Goal: Task Accomplishment & Management: Complete application form

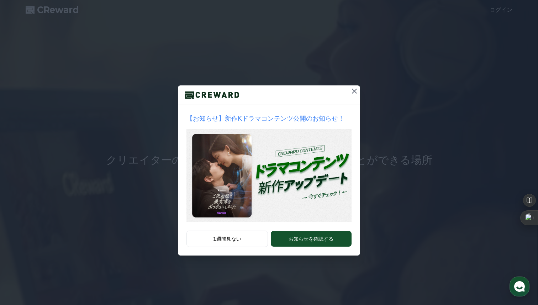
click at [352, 93] on icon at bounding box center [354, 91] width 5 height 5
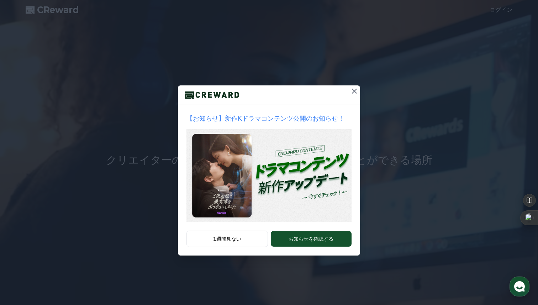
click at [350, 87] on button at bounding box center [354, 90] width 11 height 11
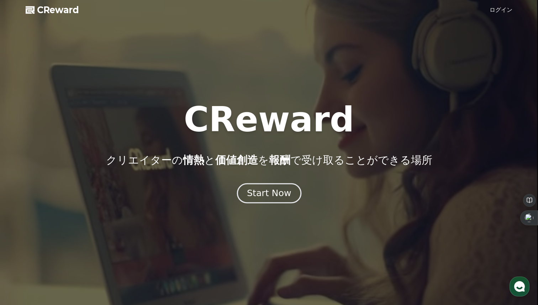
click at [285, 198] on div "Start Now" at bounding box center [269, 193] width 44 height 12
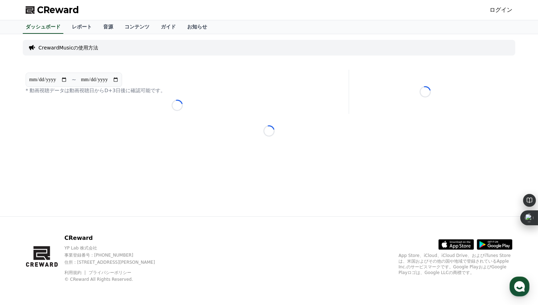
click at [495, 9] on link "ログイン" at bounding box center [500, 10] width 23 height 9
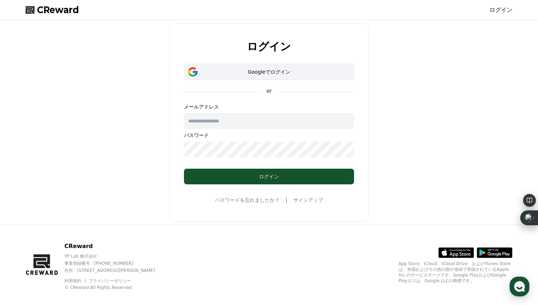
click at [324, 72] on div "Googleでログイン" at bounding box center [268, 71] width 149 height 7
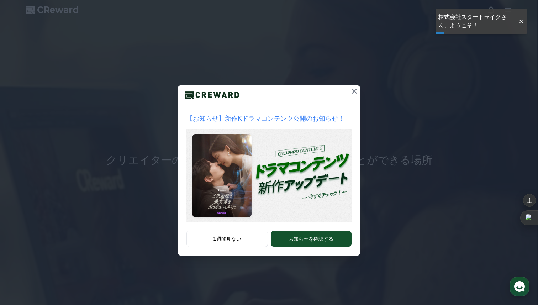
click at [356, 91] on icon at bounding box center [354, 91] width 9 height 9
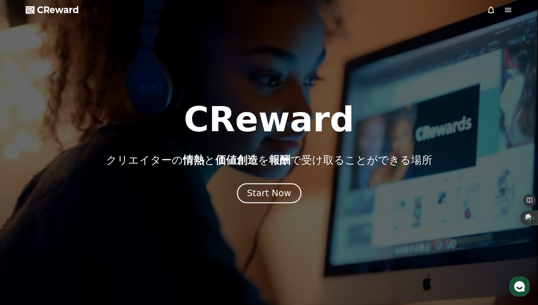
click at [285, 192] on div "Start Now" at bounding box center [269, 193] width 44 height 12
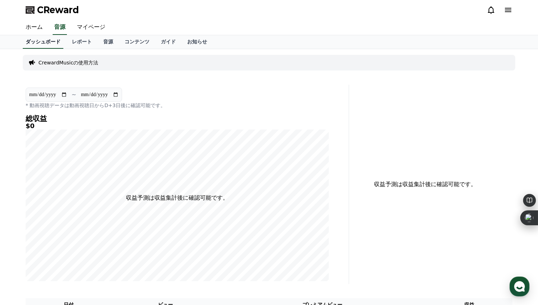
click at [54, 39] on link "ダッシュボード" at bounding box center [43, 42] width 41 height 14
click at [37, 23] on link "ホーム" at bounding box center [34, 27] width 28 height 15
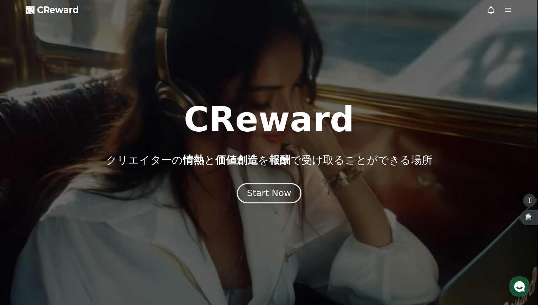
click at [267, 189] on div "Start Now" at bounding box center [269, 193] width 44 height 12
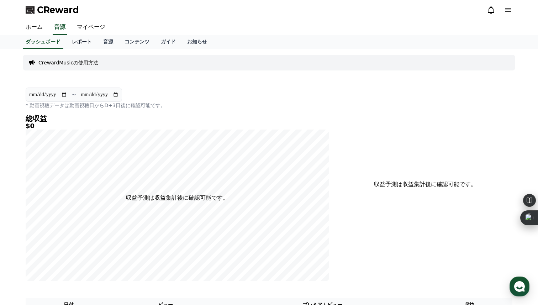
click at [86, 40] on link "レポート" at bounding box center [81, 42] width 31 height 14
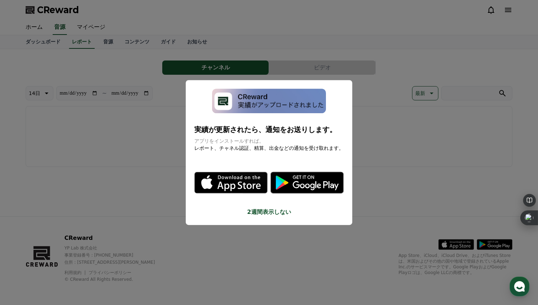
click at [282, 207] on icon ".st0 { fill: #a6a6a6; } .st1 { stroke: #ffffff; stroke-width: 0.2; stroke-miter…" at bounding box center [306, 182] width 73 height 73
click at [396, 87] on button "close modal" at bounding box center [269, 152] width 538 height 305
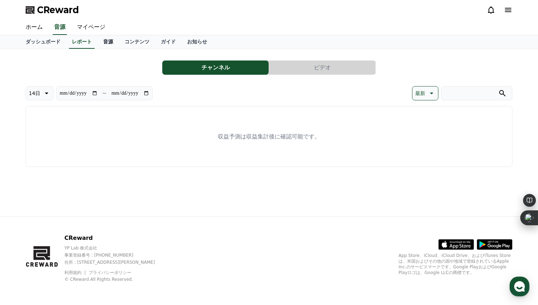
click at [112, 42] on link "音源" at bounding box center [107, 42] width 21 height 14
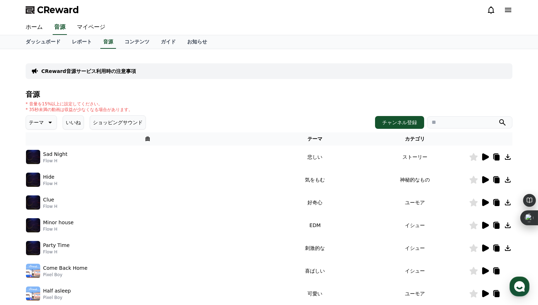
click at [462, 120] on input "search" at bounding box center [469, 122] width 85 height 12
click at [102, 122] on button "ショッピングサウンド" at bounding box center [118, 122] width 56 height 14
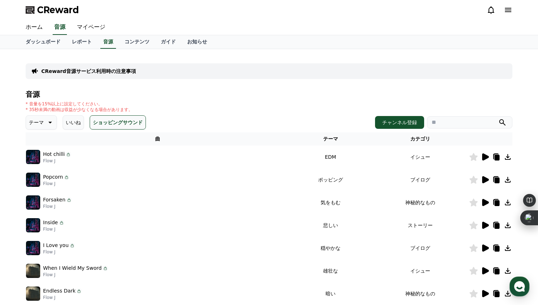
click at [101, 122] on button "ショッピングサウンド" at bounding box center [118, 122] width 56 height 14
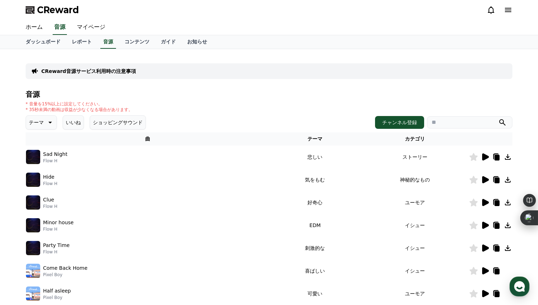
click at [483, 159] on icon at bounding box center [485, 156] width 7 height 7
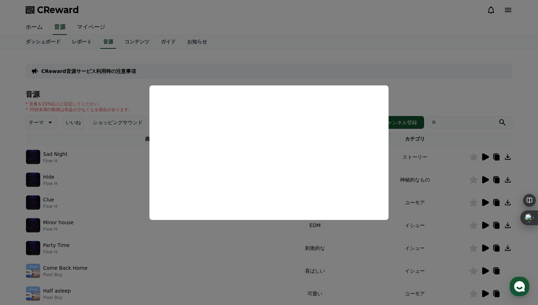
click at [437, 80] on button "close modal" at bounding box center [269, 152] width 538 height 305
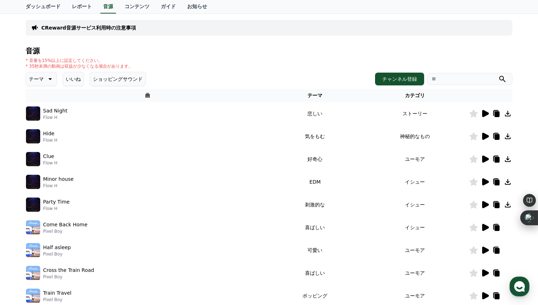
scroll to position [58, 0]
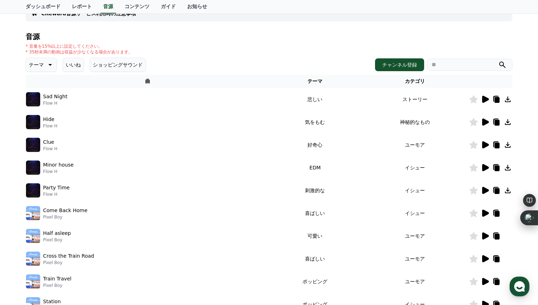
click at [486, 212] on icon at bounding box center [485, 212] width 7 height 7
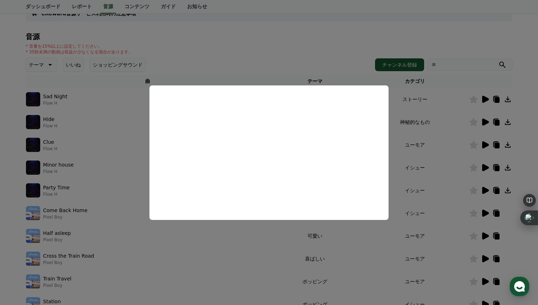
click at [449, 35] on button "close modal" at bounding box center [269, 152] width 538 height 305
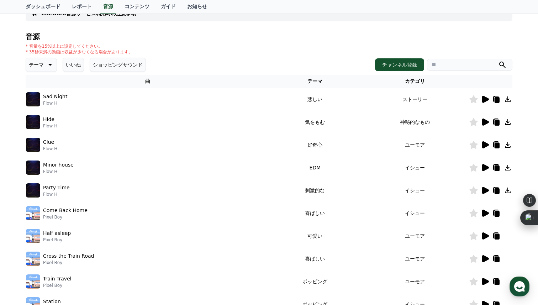
drag, startPoint x: 322, startPoint y: 144, endPoint x: 302, endPoint y: 144, distance: 19.9
click at [302, 144] on td "好奇心" at bounding box center [315, 144] width 91 height 23
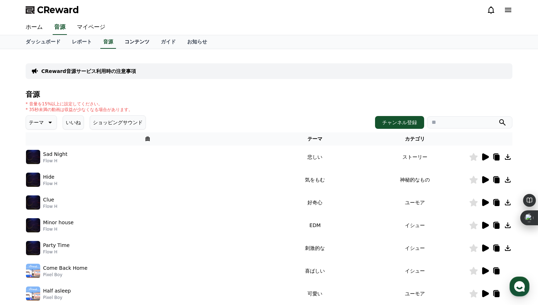
click at [138, 43] on link "コンテンツ" at bounding box center [137, 42] width 36 height 14
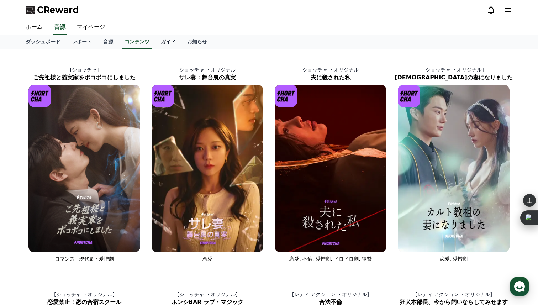
click at [168, 43] on link "ガイド" at bounding box center [168, 42] width 26 height 14
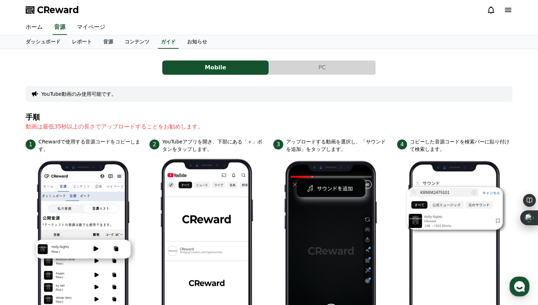
click at [323, 74] on button "PC" at bounding box center [322, 67] width 106 height 14
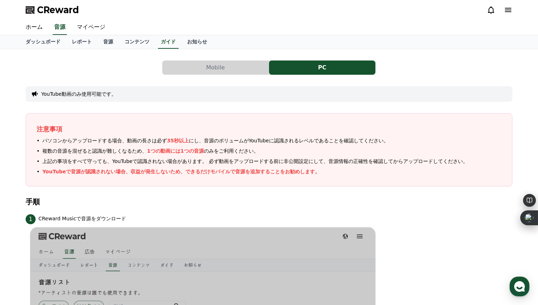
click at [234, 74] on button "Mobile" at bounding box center [215, 67] width 106 height 14
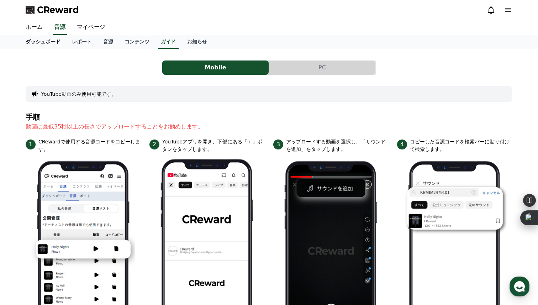
click at [54, 44] on link "ダッシュボード" at bounding box center [43, 42] width 46 height 14
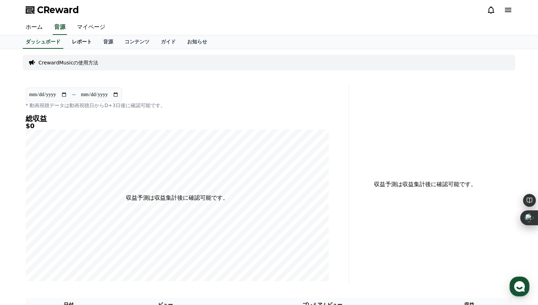
click at [83, 46] on link "レポート" at bounding box center [81, 42] width 31 height 14
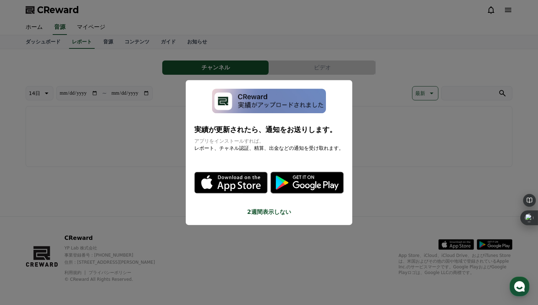
click at [401, 54] on button "close modal" at bounding box center [269, 152] width 538 height 305
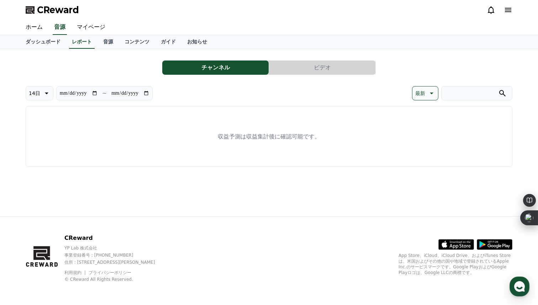
click at [510, 12] on icon at bounding box center [508, 10] width 9 height 9
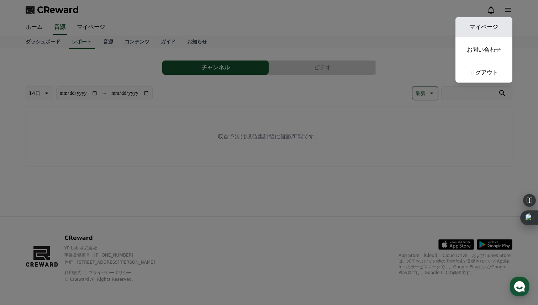
click at [501, 26] on link "マイページ" at bounding box center [483, 27] width 57 height 20
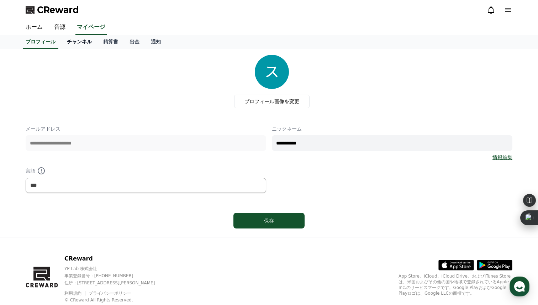
click at [86, 41] on link "チャンネル" at bounding box center [79, 42] width 36 height 14
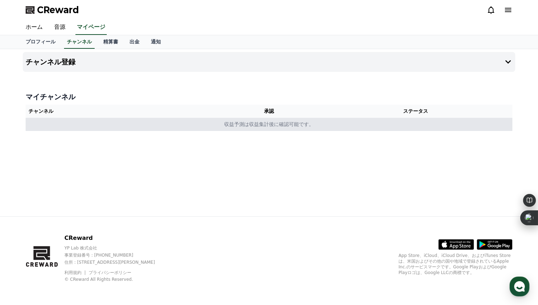
click at [281, 129] on td "収益予測は収益集計後に確認可能です。" at bounding box center [269, 124] width 487 height 13
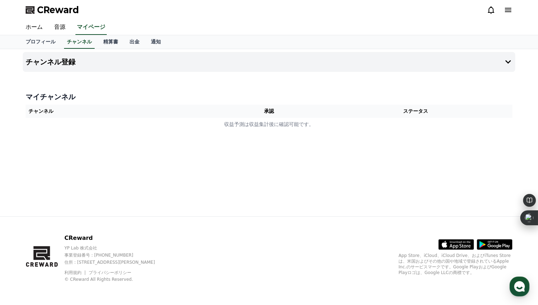
click at [416, 107] on th "ステータス" at bounding box center [415, 111] width 194 height 13
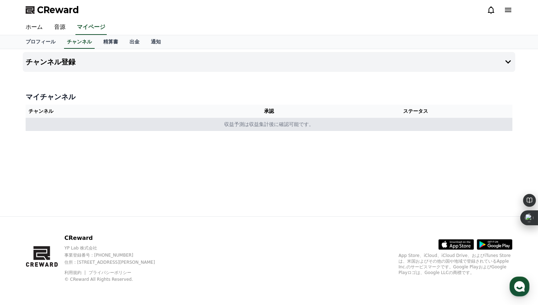
click at [274, 124] on td "収益予測は収益集計後に確認可能です。" at bounding box center [269, 124] width 487 height 13
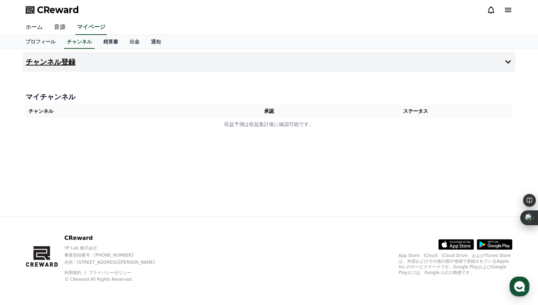
click at [41, 62] on h4 "チャンネル登録" at bounding box center [51, 62] width 50 height 8
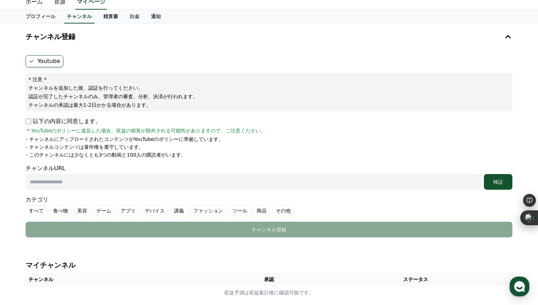
scroll to position [90, 0]
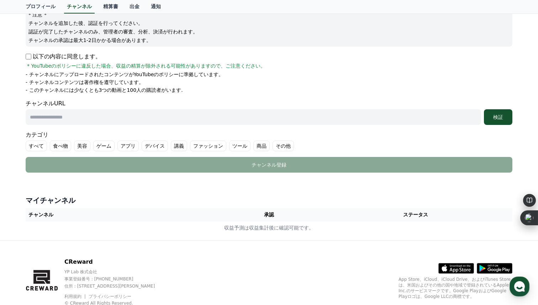
click at [86, 123] on input "text" at bounding box center [253, 117] width 455 height 16
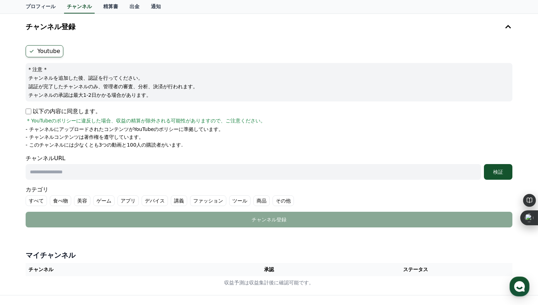
scroll to position [0, 0]
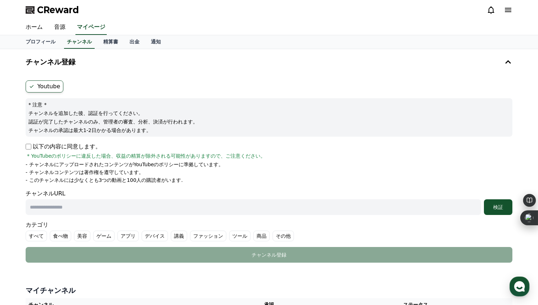
click at [87, 209] on input "text" at bounding box center [253, 207] width 455 height 16
paste input "**********"
type input "**********"
click at [494, 212] on button "検証" at bounding box center [498, 207] width 28 height 16
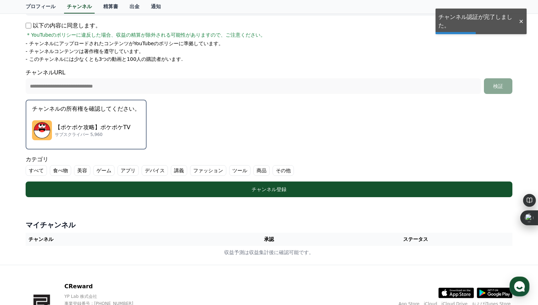
scroll to position [133, 0]
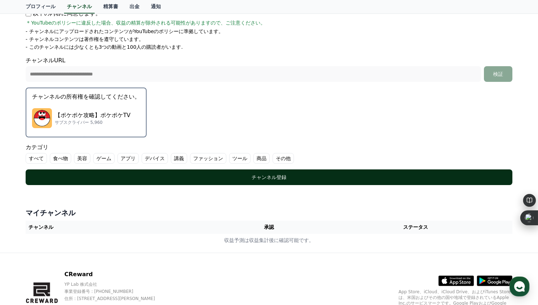
click at [298, 179] on div "チャンネル登録" at bounding box center [269, 177] width 458 height 7
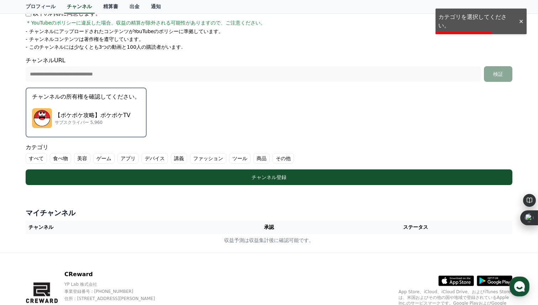
click at [103, 157] on label "ゲーム" at bounding box center [103, 158] width 21 height 11
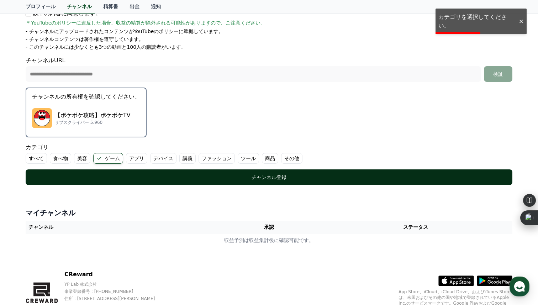
click at [150, 171] on button "チャンネル登録" at bounding box center [269, 177] width 487 height 16
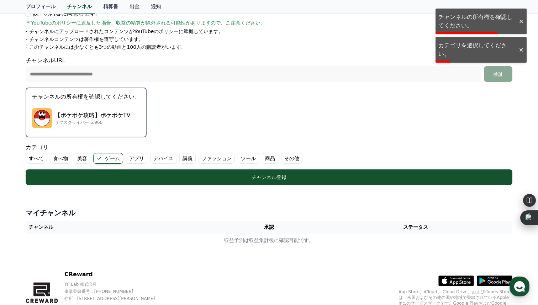
click at [523, 47] on div at bounding box center [520, 50] width 11 height 7
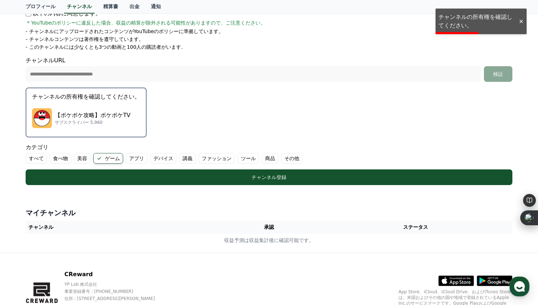
click at [522, 23] on div at bounding box center [520, 21] width 11 height 7
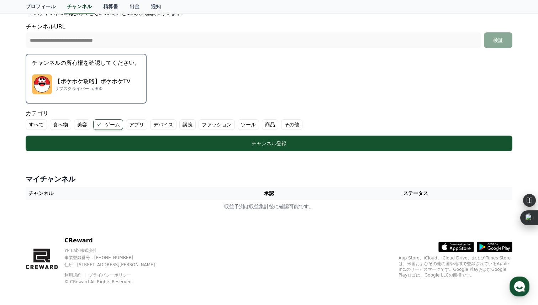
scroll to position [169, 0]
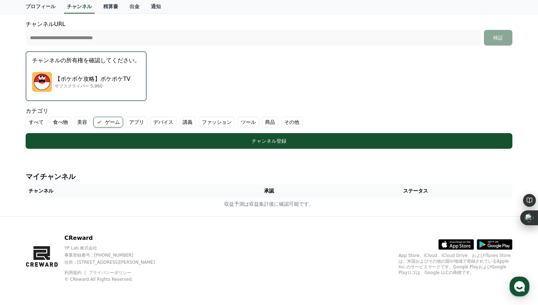
click at [209, 195] on th "チャンネル" at bounding box center [123, 190] width 194 height 13
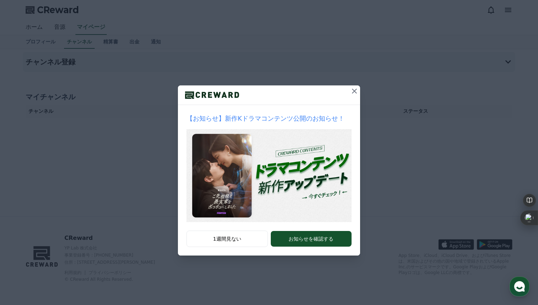
click at [353, 92] on icon at bounding box center [354, 91] width 9 height 9
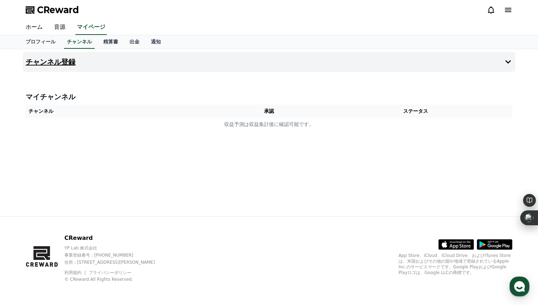
click at [71, 61] on h4 "チャンネル登録" at bounding box center [51, 62] width 50 height 8
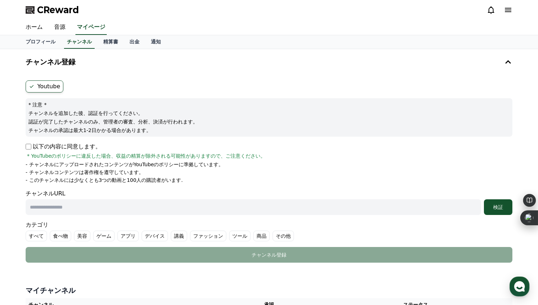
click at [61, 145] on p "以下の内容に同意します。" at bounding box center [63, 146] width 75 height 9
click at [101, 206] on input "text" at bounding box center [253, 207] width 455 height 16
paste input "**********"
type input "**********"
click at [108, 233] on label "ゲーム" at bounding box center [103, 235] width 21 height 11
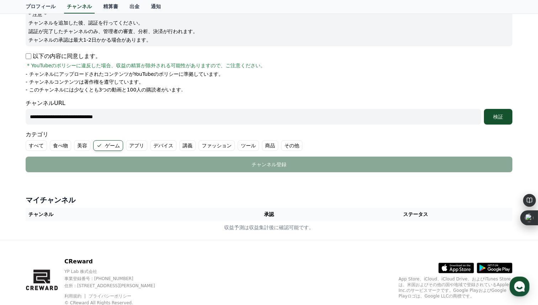
scroll to position [114, 0]
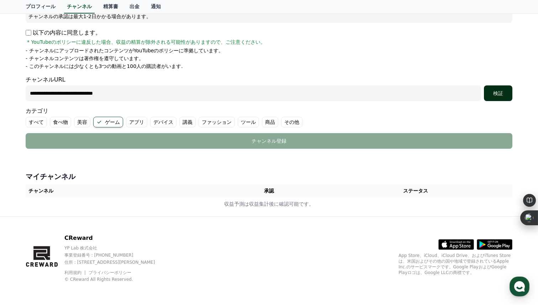
click at [489, 92] on div "検証" at bounding box center [498, 93] width 23 height 7
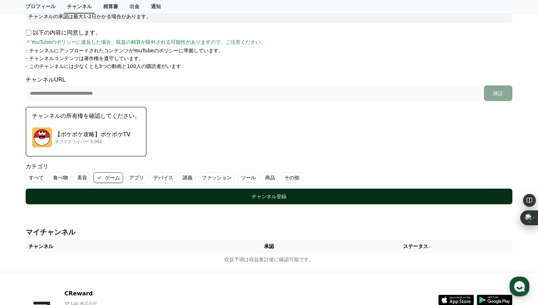
click at [294, 194] on div "チャンネル登録" at bounding box center [269, 196] width 458 height 7
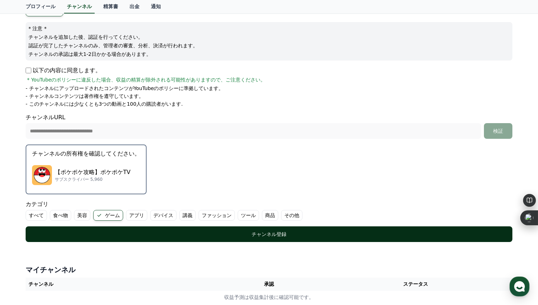
scroll to position [39, 0]
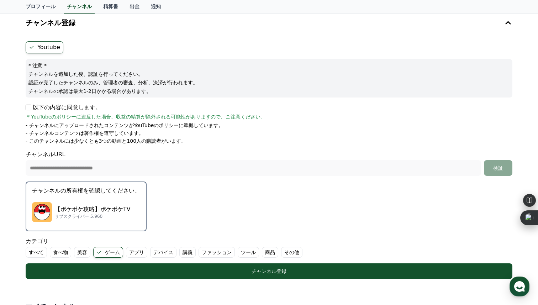
click at [119, 205] on div "【ポケポケ攻略】ポケポケTV サブスクライバー 5,960" at bounding box center [86, 212] width 108 height 28
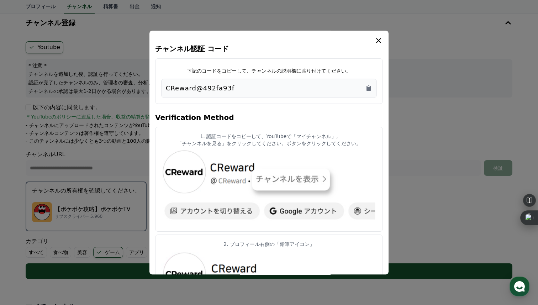
click at [264, 91] on div "CReward@492fa93f" at bounding box center [269, 88] width 206 height 10
click at [369, 90] on icon "Copy to clipboard" at bounding box center [368, 88] width 4 height 5
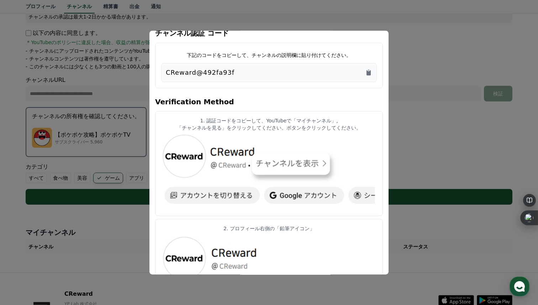
scroll to position [0, 0]
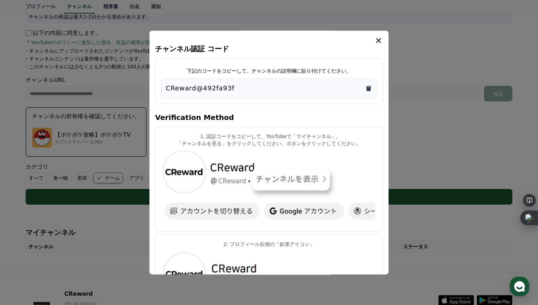
click at [368, 86] on icon "Copy to clipboard" at bounding box center [368, 88] width 7 height 7
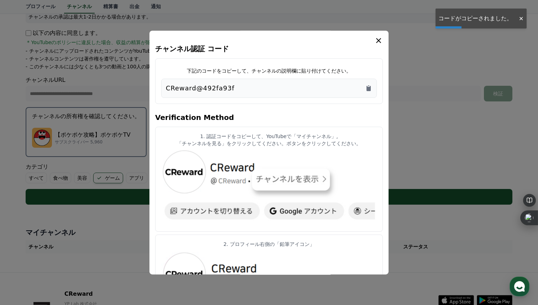
click at [418, 121] on button "close modal" at bounding box center [269, 152] width 538 height 305
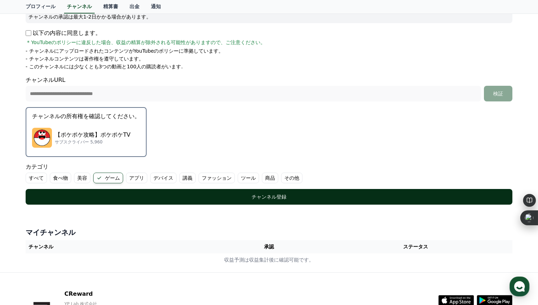
click at [286, 194] on div "チャンネル登録" at bounding box center [269, 196] width 458 height 7
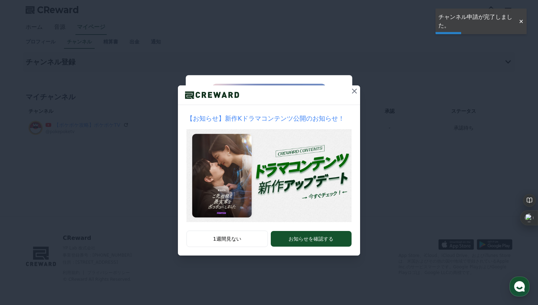
click at [356, 92] on icon at bounding box center [354, 91] width 5 height 5
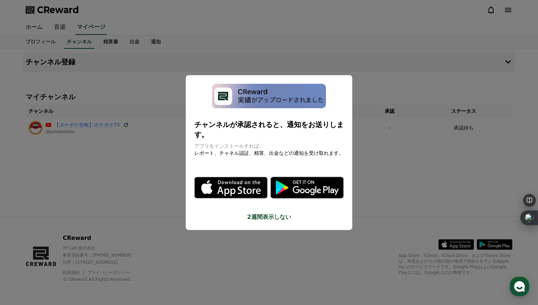
click at [296, 100] on img "modal" at bounding box center [269, 96] width 114 height 25
click at [419, 116] on button "close modal" at bounding box center [269, 152] width 538 height 305
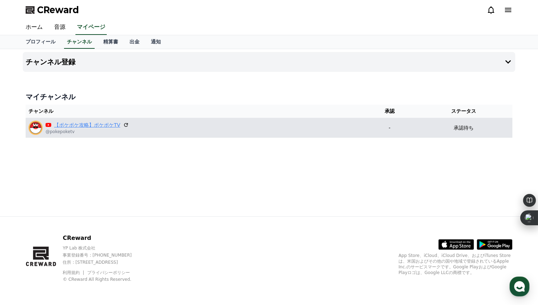
click at [63, 123] on link "【ポケポケ攻略】ポケポケTV" at bounding box center [87, 124] width 66 height 7
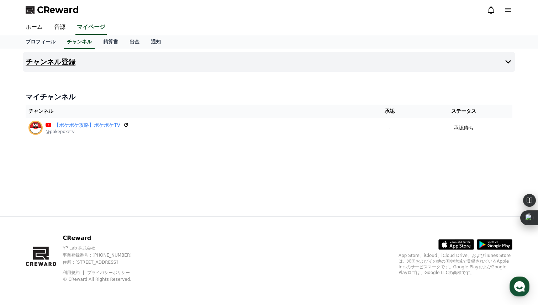
click at [64, 59] on h4 "チャンネル登録" at bounding box center [51, 62] width 50 height 8
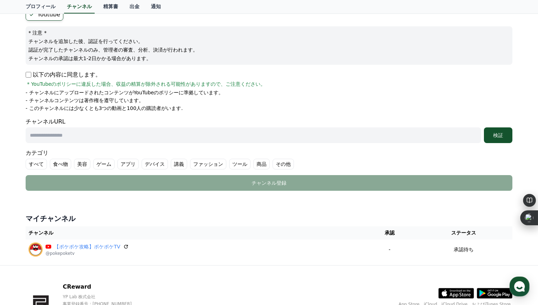
scroll to position [95, 0]
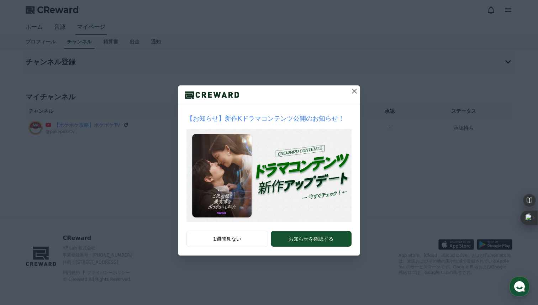
click at [355, 87] on icon at bounding box center [354, 91] width 9 height 9
click at [354, 92] on icon at bounding box center [354, 91] width 9 height 9
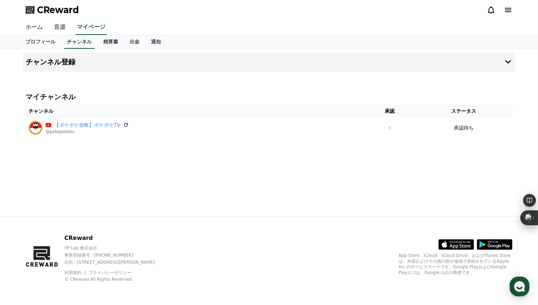
click at [31, 25] on link "ホーム" at bounding box center [34, 27] width 28 height 15
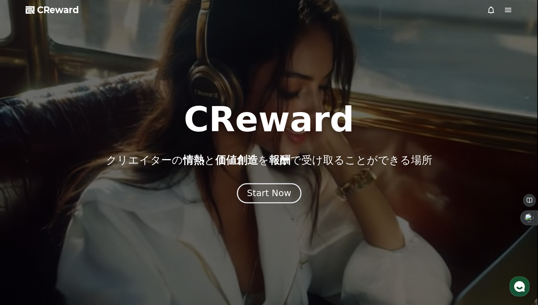
click at [263, 198] on div "Start Now" at bounding box center [269, 193] width 44 height 12
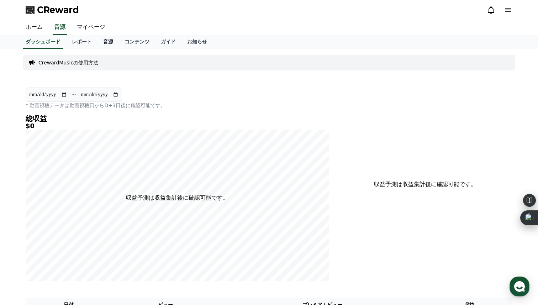
click at [104, 44] on link "音源" at bounding box center [107, 42] width 21 height 14
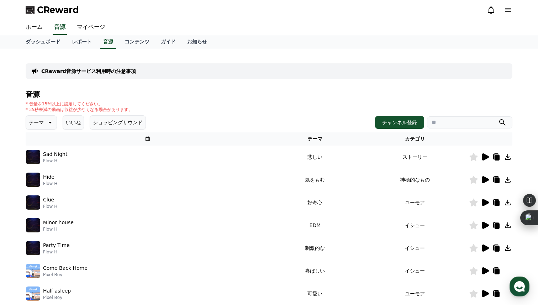
click at [55, 207] on p "Flow H" at bounding box center [50, 206] width 14 height 6
copy div "Flow H"
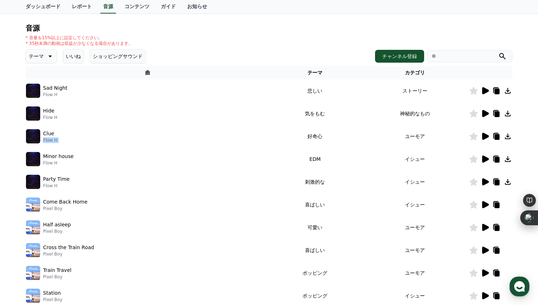
scroll to position [62, 0]
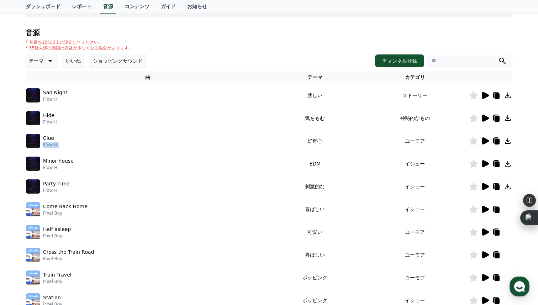
click at [76, 65] on button "いいね" at bounding box center [73, 61] width 21 height 14
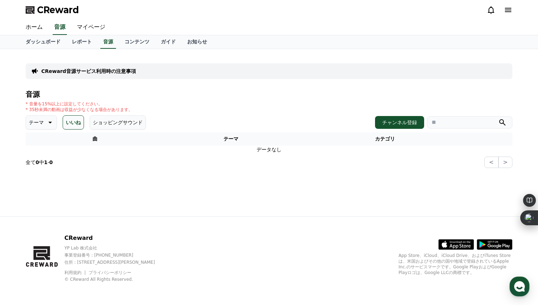
click at [77, 118] on button "いいね" at bounding box center [73, 122] width 21 height 14
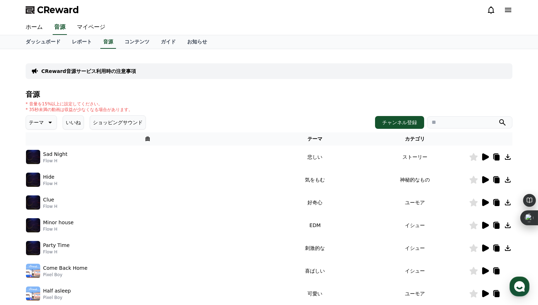
click at [34, 122] on p "テーマ" at bounding box center [36, 122] width 15 height 10
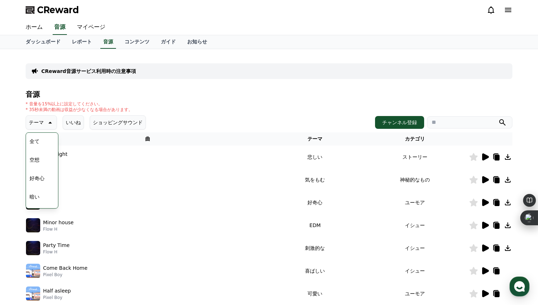
click at [39, 175] on button "好奇心" at bounding box center [37, 178] width 21 height 16
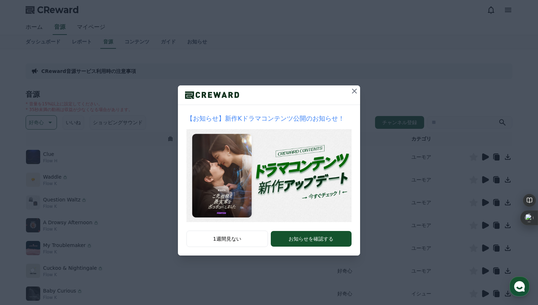
click at [354, 92] on icon at bounding box center [354, 91] width 9 height 9
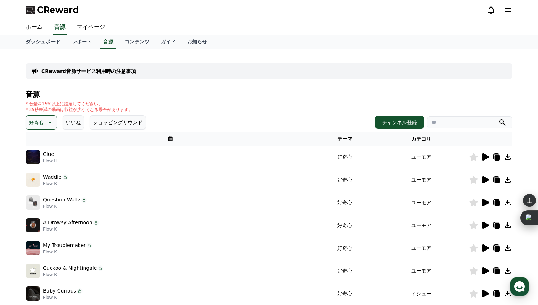
click at [484, 155] on icon at bounding box center [485, 156] width 7 height 7
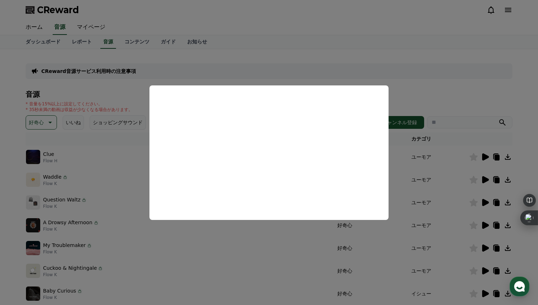
click at [213, 70] on button "close modal" at bounding box center [269, 152] width 538 height 305
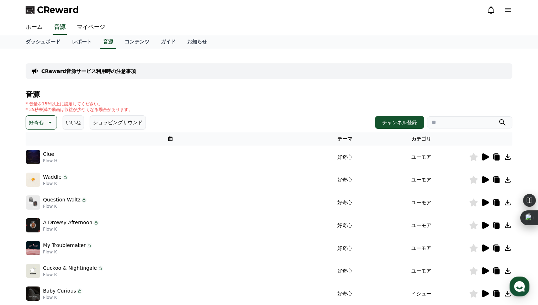
scroll to position [177, 0]
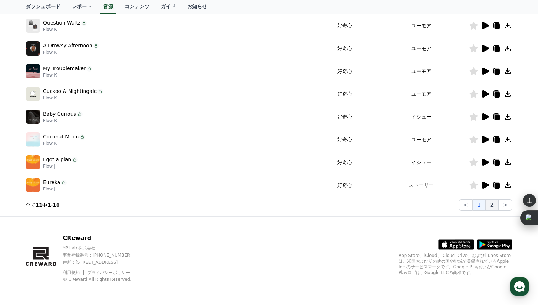
click at [490, 208] on button "2" at bounding box center [491, 204] width 13 height 11
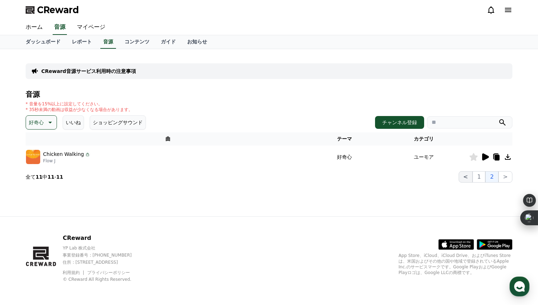
click at [467, 174] on button "<" at bounding box center [465, 176] width 14 height 11
click at [37, 121] on p "好奇心" at bounding box center [36, 122] width 15 height 10
click at [41, 138] on button "全て" at bounding box center [35, 141] width 16 height 16
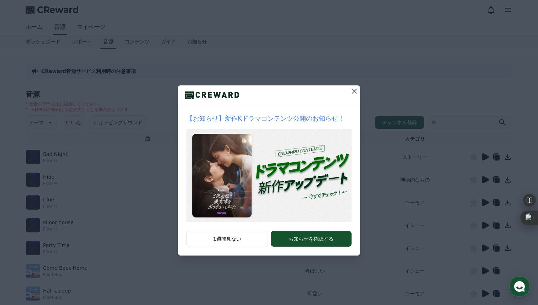
click at [354, 92] on icon at bounding box center [354, 91] width 5 height 5
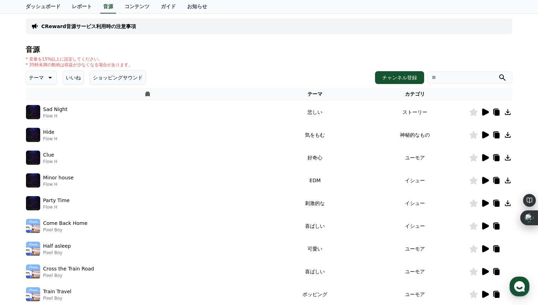
scroll to position [71, 0]
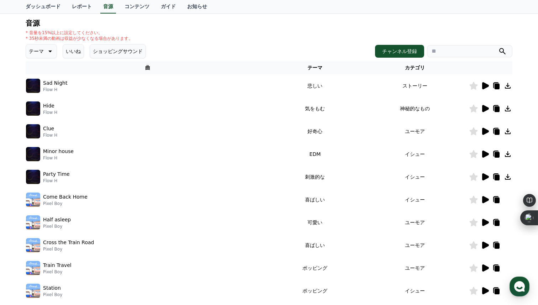
click at [482, 86] on icon at bounding box center [484, 85] width 9 height 9
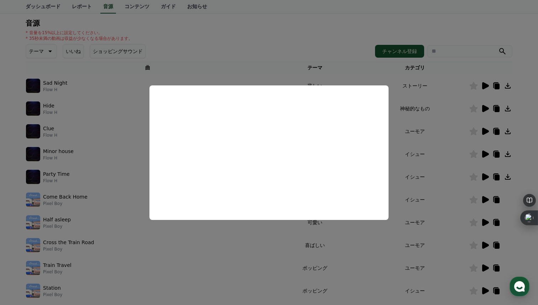
click at [60, 131] on button "close modal" at bounding box center [269, 152] width 538 height 305
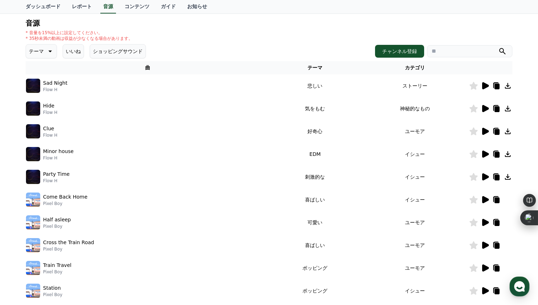
click at [483, 178] on icon at bounding box center [485, 176] width 7 height 7
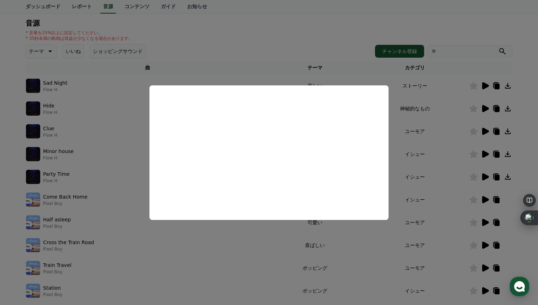
click at [90, 149] on button "close modal" at bounding box center [269, 152] width 538 height 305
click at [90, 149] on div "Minor house Flow H" at bounding box center [147, 154] width 243 height 14
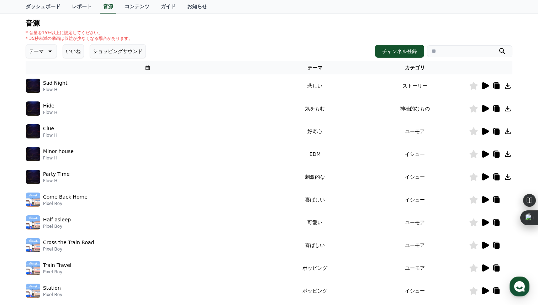
click at [483, 152] on icon at bounding box center [485, 153] width 7 height 7
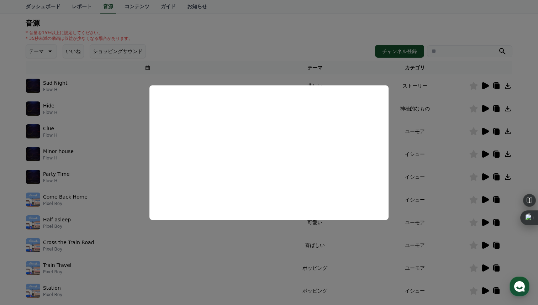
click at [302, 44] on button "close modal" at bounding box center [269, 152] width 538 height 305
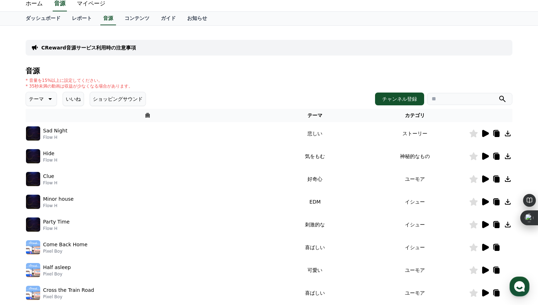
scroll to position [0, 0]
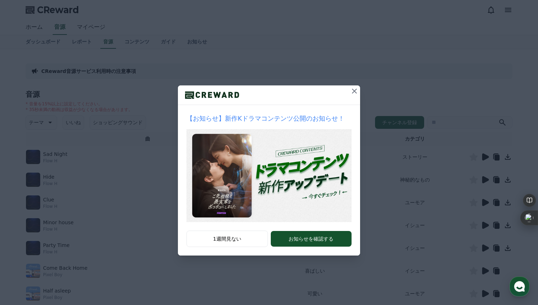
click at [349, 95] on button at bounding box center [354, 90] width 11 height 11
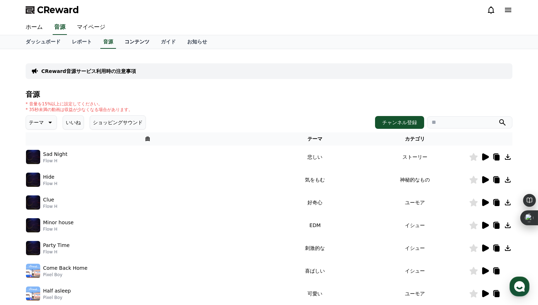
click at [144, 41] on link "コンテンツ" at bounding box center [137, 42] width 36 height 14
click at [161, 42] on link "ガイド" at bounding box center [168, 42] width 26 height 14
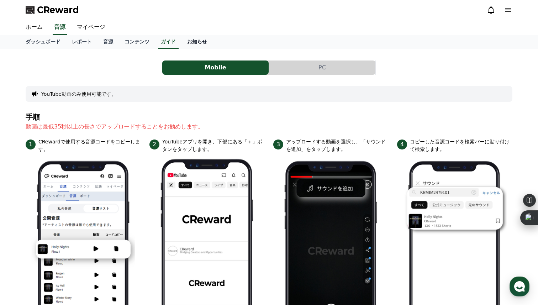
click at [192, 44] on link "お知らせ" at bounding box center [196, 42] width 31 height 14
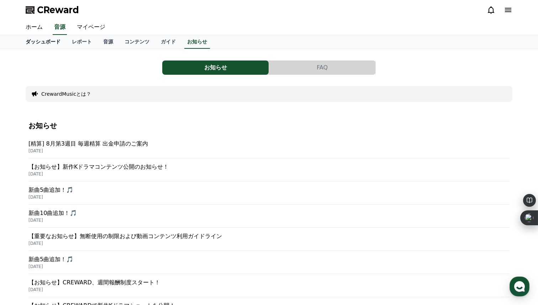
click at [47, 41] on link "ダッシュボード" at bounding box center [43, 42] width 46 height 14
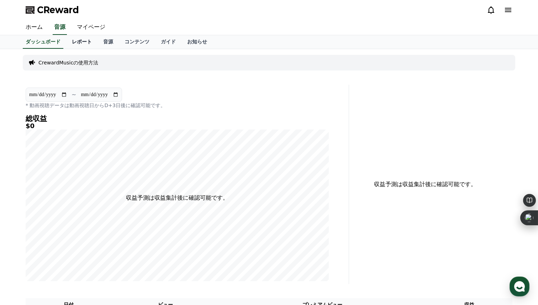
click at [79, 43] on link "レポート" at bounding box center [81, 42] width 31 height 14
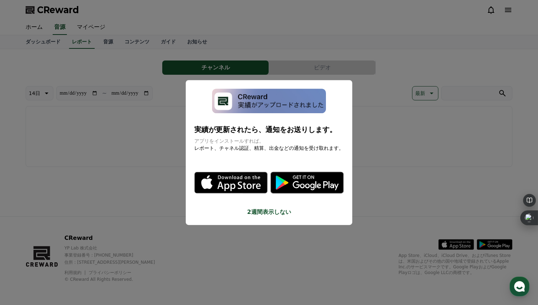
click at [381, 139] on button "close modal" at bounding box center [269, 152] width 538 height 305
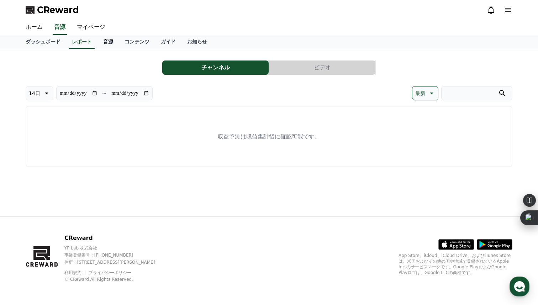
click at [105, 41] on link "音源" at bounding box center [107, 42] width 21 height 14
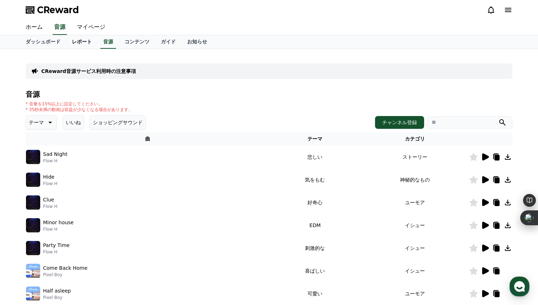
click at [79, 43] on link "レポート" at bounding box center [81, 42] width 31 height 14
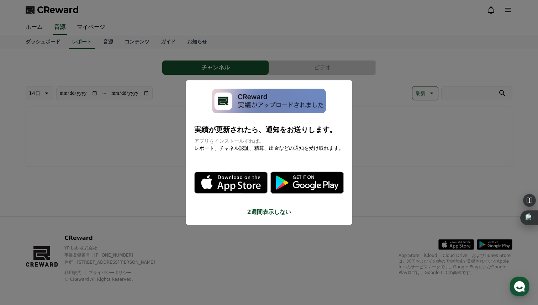
click at [214, 50] on button "close modal" at bounding box center [269, 152] width 538 height 305
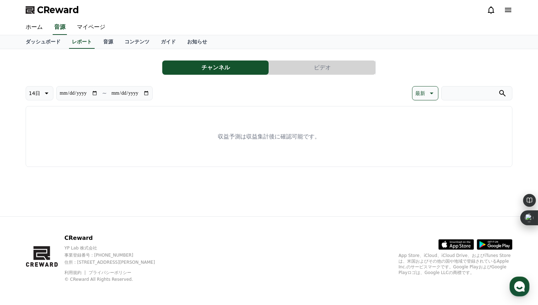
click at [231, 69] on button "チャンネル" at bounding box center [215, 67] width 106 height 14
click at [87, 21] on link "マイページ" at bounding box center [91, 27] width 40 height 15
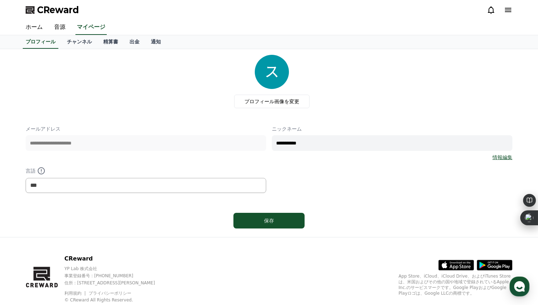
click at [128, 83] on div "プロフィール画像を変更" at bounding box center [271, 81] width 481 height 53
click at [77, 45] on link "チャンネル" at bounding box center [79, 42] width 36 height 14
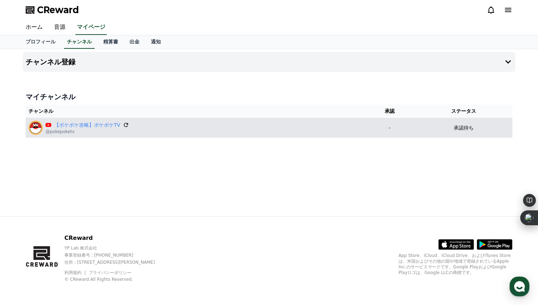
click at [123, 123] on icon at bounding box center [126, 125] width 6 height 6
